Goal: Transaction & Acquisition: Obtain resource

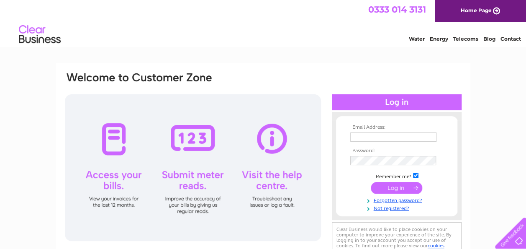
type input "porky133@yahoo.co.uk"
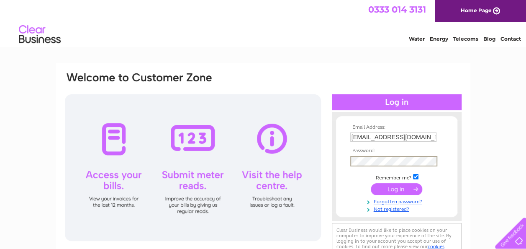
click at [397, 189] on input "submit" at bounding box center [396, 189] width 51 height 12
click at [397, 187] on input "submit" at bounding box center [396, 188] width 51 height 12
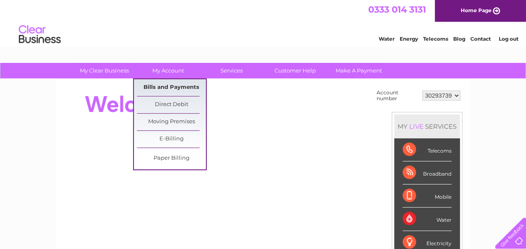
click at [167, 85] on link "Bills and Payments" at bounding box center [171, 87] width 69 height 17
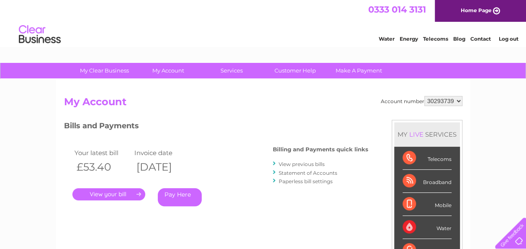
click at [115, 194] on link "." at bounding box center [108, 194] width 73 height 12
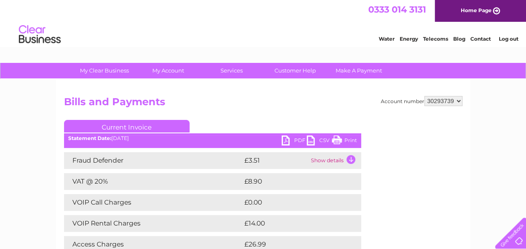
drag, startPoint x: 310, startPoint y: 95, endPoint x: 294, endPoint y: 98, distance: 16.5
drag, startPoint x: 294, startPoint y: 98, endPoint x: 273, endPoint y: 101, distance: 21.2
click at [273, 101] on h2 "Bills and Payments" at bounding box center [263, 104] width 398 height 16
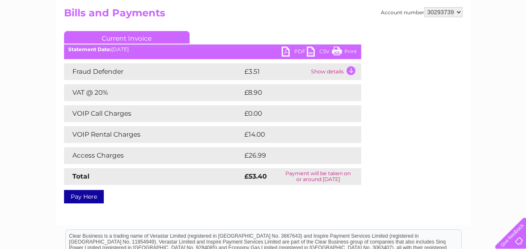
scroll to position [47, 0]
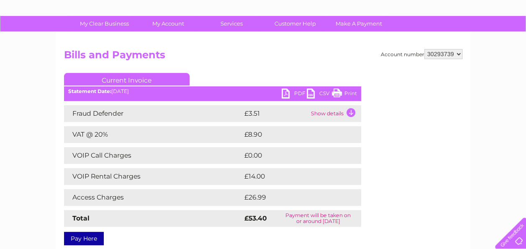
click at [352, 110] on td "Show details" at bounding box center [335, 113] width 52 height 17
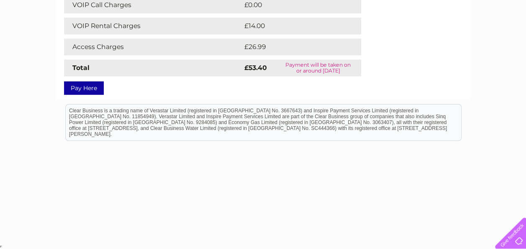
scroll to position [0, 0]
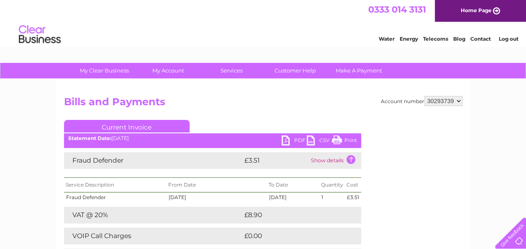
click at [288, 97] on h2 "Bills and Payments" at bounding box center [263, 104] width 398 height 16
click at [287, 140] on link "PDF" at bounding box center [294, 141] width 25 height 12
